Goal: Task Accomplishment & Management: Manage account settings

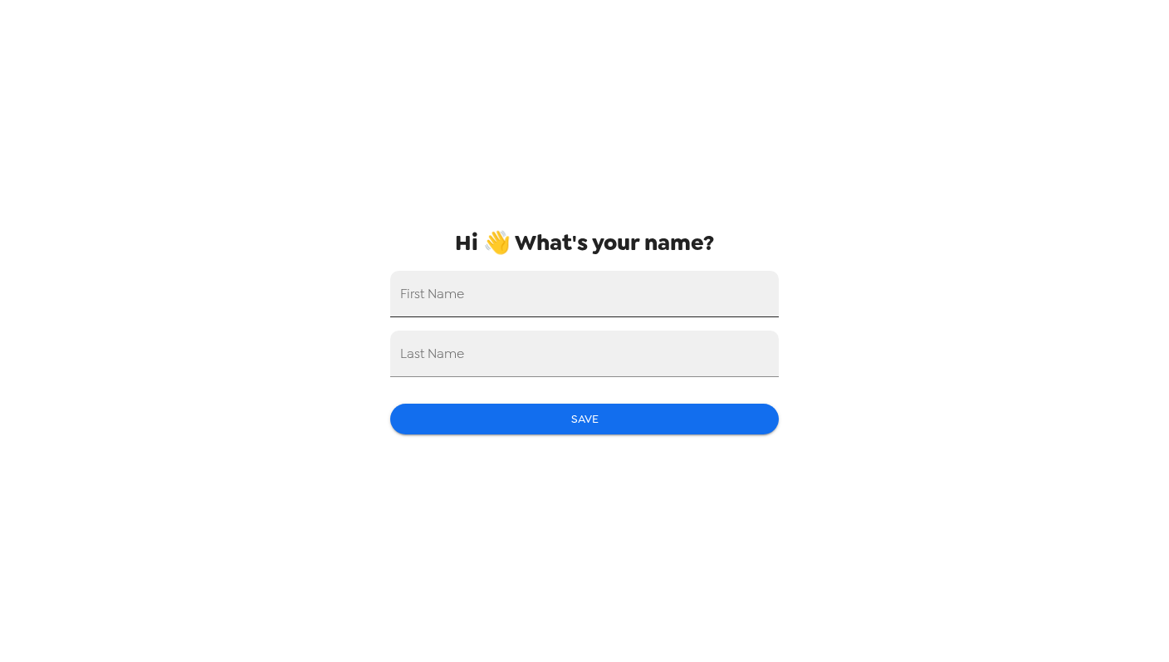
click at [478, 293] on input "First Name" at bounding box center [584, 294] width 388 height 46
click at [425, 355] on input "Last Name" at bounding box center [584, 353] width 388 height 46
click at [482, 297] on input "[PERSON_NAME]" at bounding box center [584, 294] width 388 height 46
type input "[PERSON_NAME]"
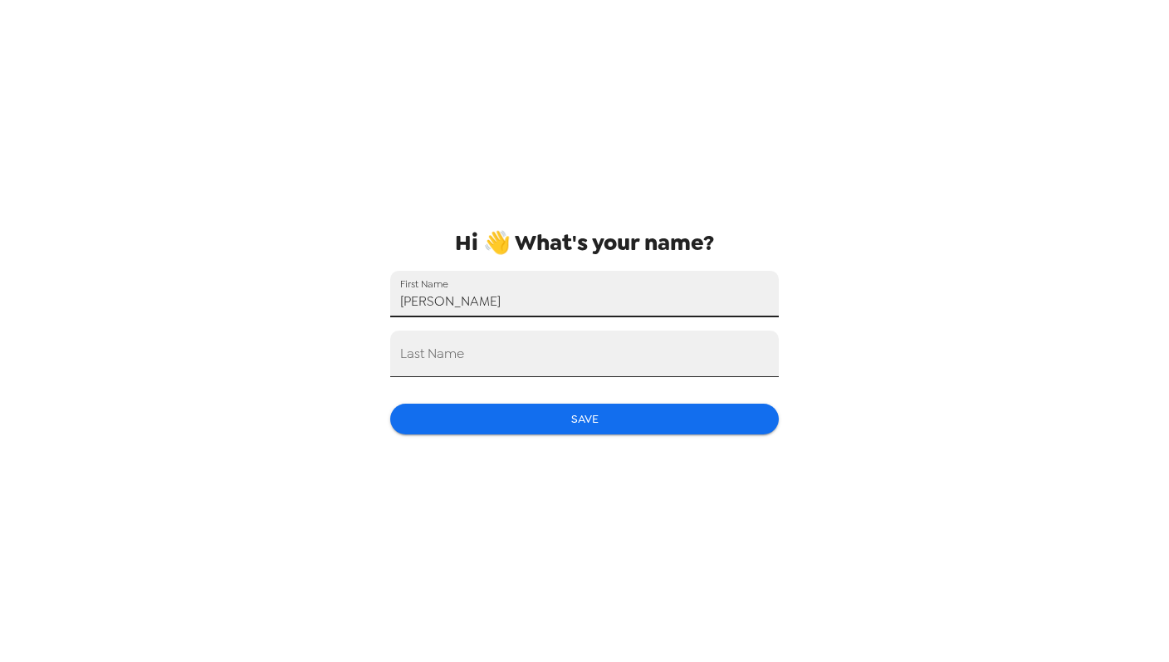
click at [465, 352] on input "Last Name" at bounding box center [584, 353] width 388 height 46
paste input "[PERSON_NAME]"
type input "[PERSON_NAME]"
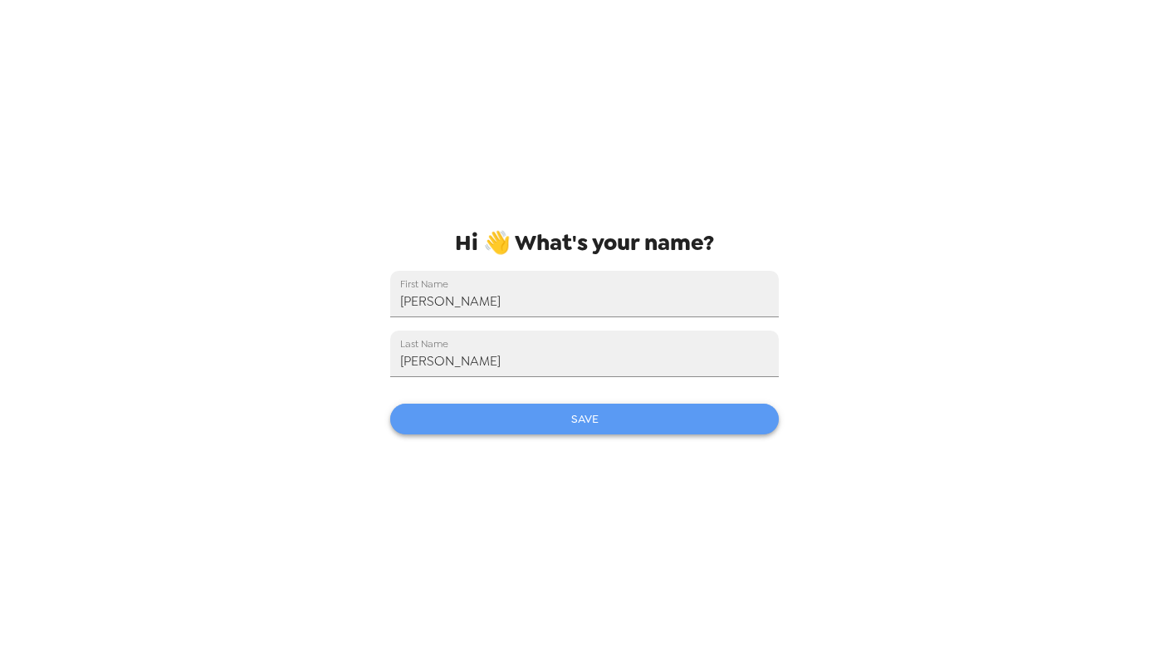
click at [537, 412] on button "Save" at bounding box center [584, 418] width 388 height 31
